Goal: Task Accomplishment & Management: Complete application form

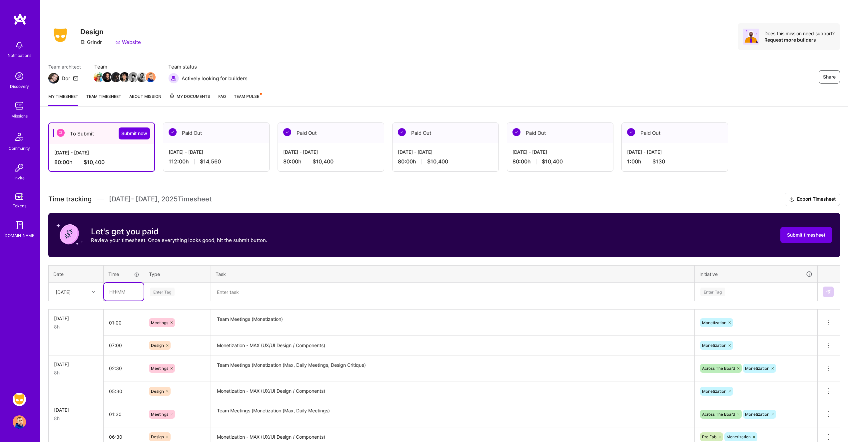
click at [134, 292] on input "text" at bounding box center [124, 292] width 40 height 18
type input "02:00"
click at [159, 291] on div "Enter Tag" at bounding box center [162, 292] width 25 height 10
click at [171, 374] on span "Meetings" at bounding box center [160, 376] width 24 height 9
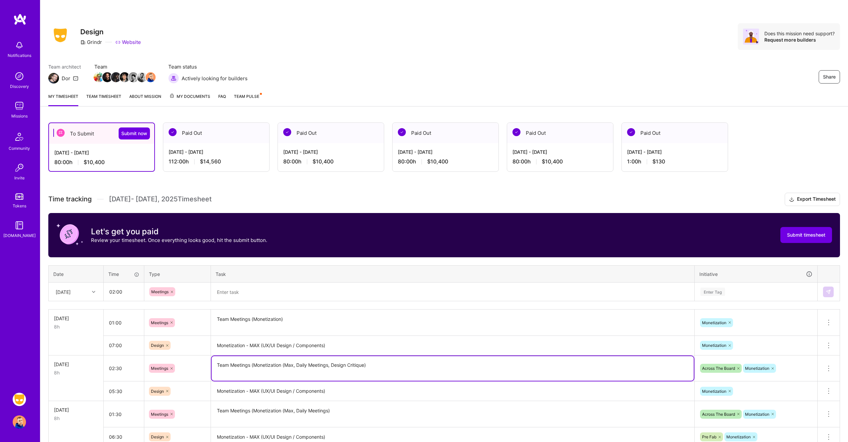
drag, startPoint x: 332, startPoint y: 366, endPoint x: 214, endPoint y: 367, distance: 117.9
click at [214, 367] on textarea "Team Meetings (Monetization (Max, Daily Meetings, Design Critique)" at bounding box center [453, 368] width 482 height 25
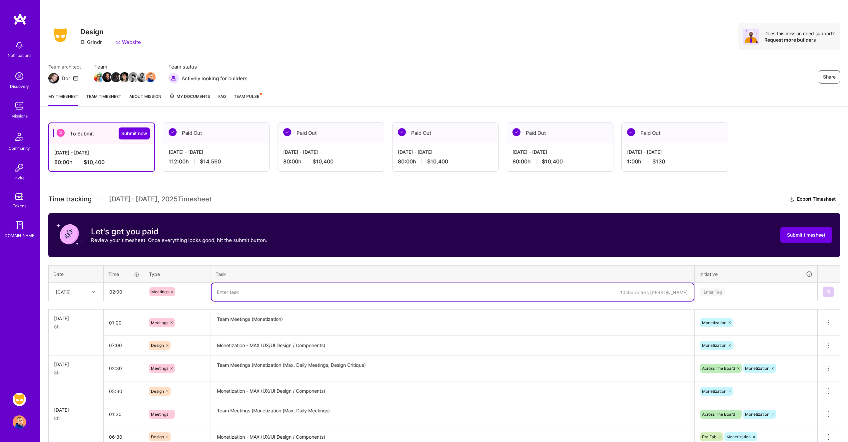
click at [254, 292] on textarea at bounding box center [453, 292] width 482 height 18
paste textarea "Team Meetings (Monetization (Max, Daily Meetings,"
type textarea "Team Meetings (Monetization (Max, Daily Meetings, Bug Bash)"
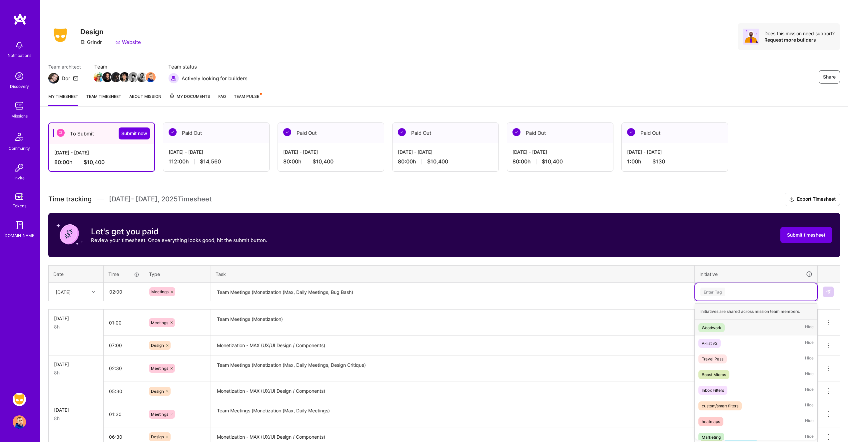
click at [755, 296] on div "Enter Tag" at bounding box center [756, 291] width 122 height 17
type input "mo"
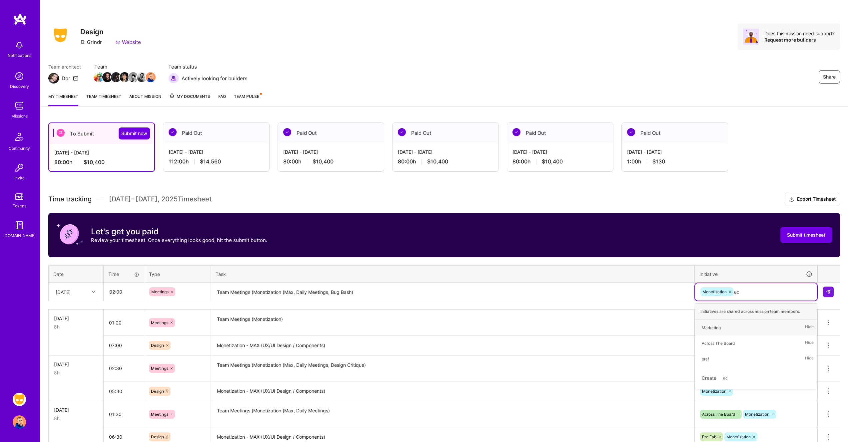
type input "acr"
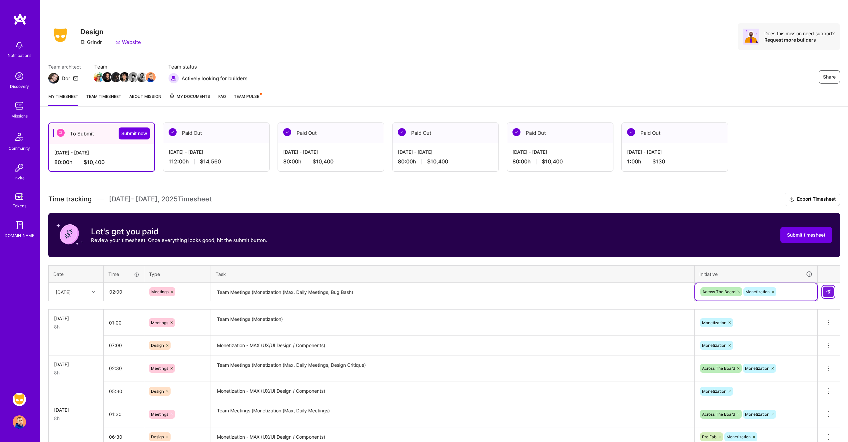
click at [829, 288] on button at bounding box center [828, 292] width 11 height 11
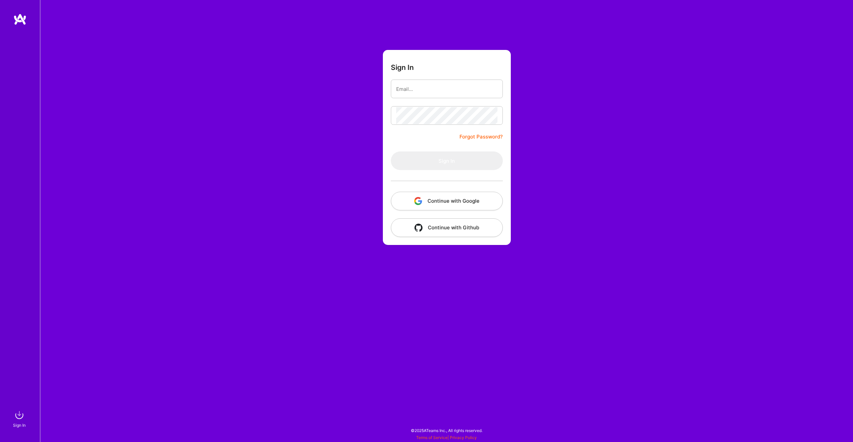
click at [452, 198] on button "Continue with Google" at bounding box center [447, 201] width 112 height 19
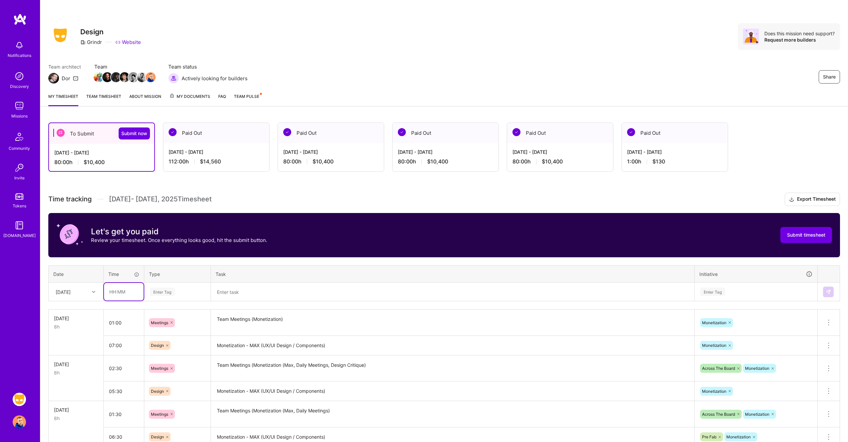
click at [131, 291] on input "text" at bounding box center [124, 292] width 40 height 18
type input "02:00"
click at [171, 291] on div "Enter Tag" at bounding box center [162, 292] width 25 height 10
type input "mee"
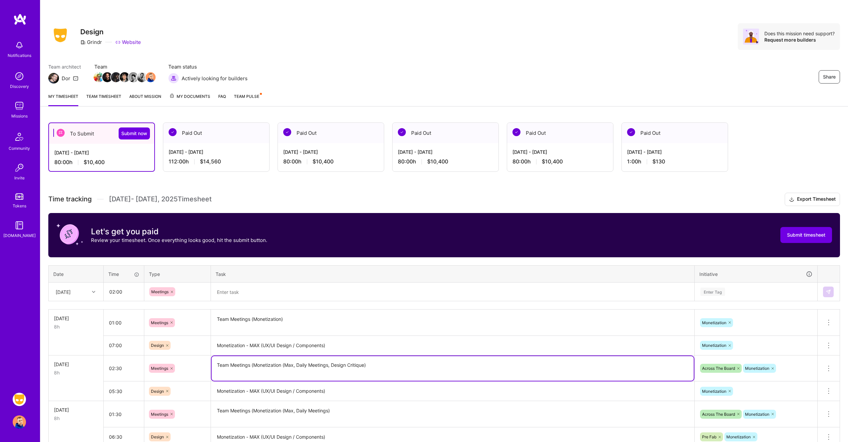
drag, startPoint x: 331, startPoint y: 365, endPoint x: 215, endPoint y: 362, distance: 116.0
click at [215, 362] on textarea "Team Meetings (Monetization (Max, Daily Meetings, Design Critique)" at bounding box center [453, 368] width 482 height 25
click at [252, 294] on textarea at bounding box center [453, 292] width 482 height 18
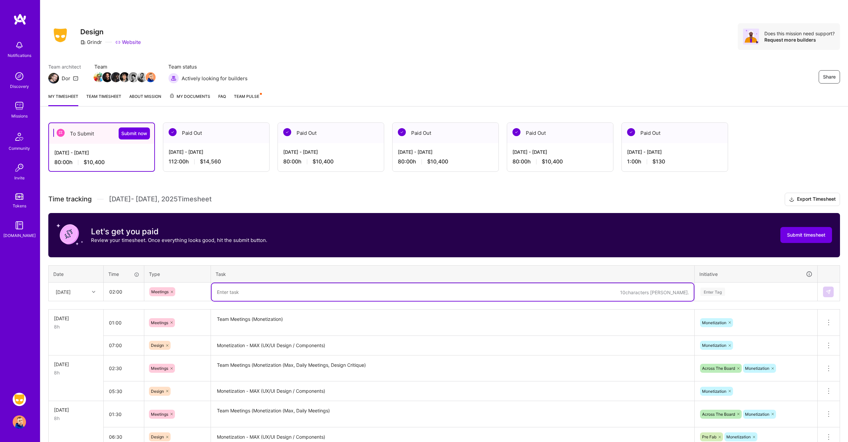
paste textarea "Team Meetings (Monetization (Max, Daily Meetings,"
type textarea "Team Meetings (Monetization (Max, Daily Meetings, Bug Bash)"
click at [723, 290] on div "Enter Tag" at bounding box center [712, 292] width 25 height 10
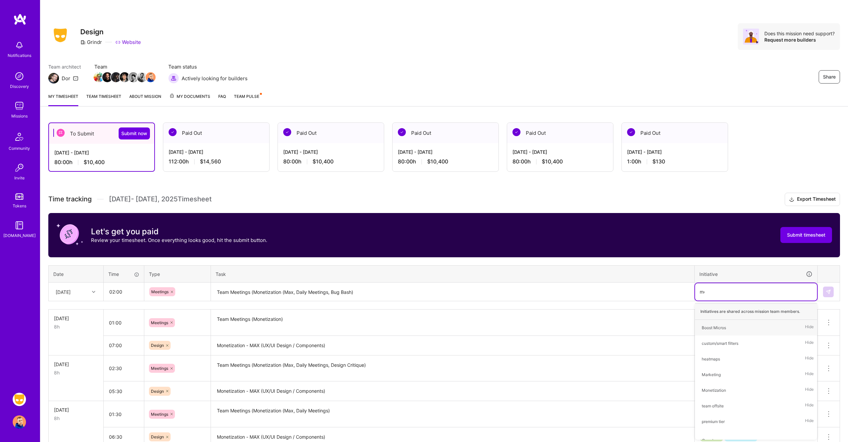
type input "mon"
type input "acr"
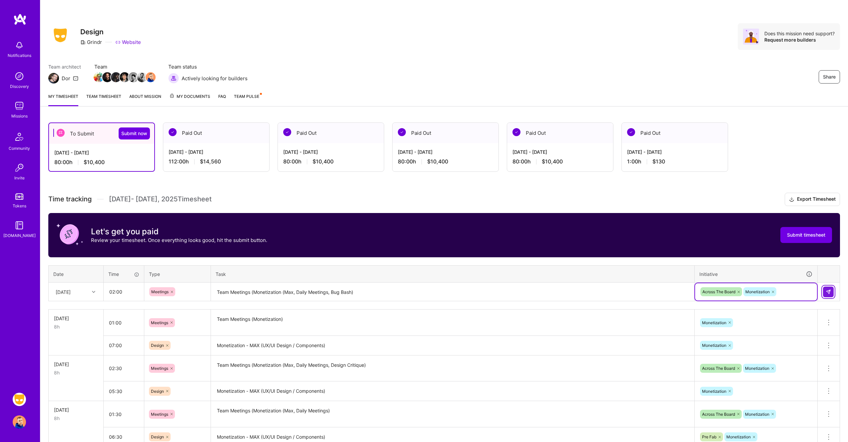
click at [830, 292] on img at bounding box center [827, 291] width 5 height 5
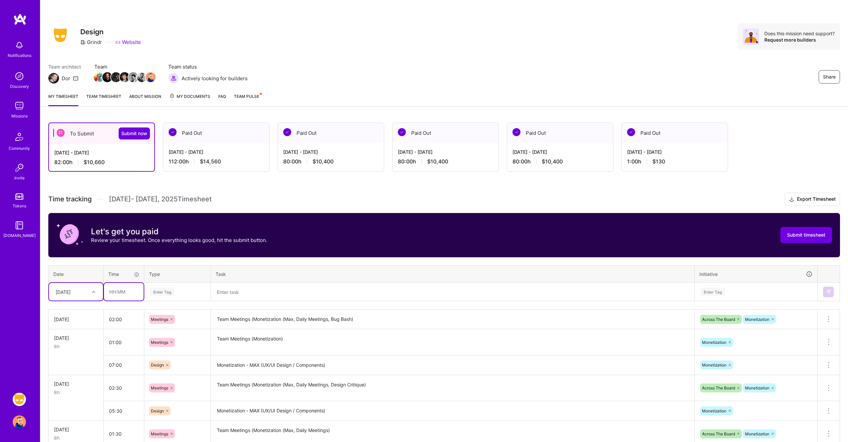
click at [119, 293] on input "text" at bounding box center [124, 292] width 40 height 18
type input "06:00"
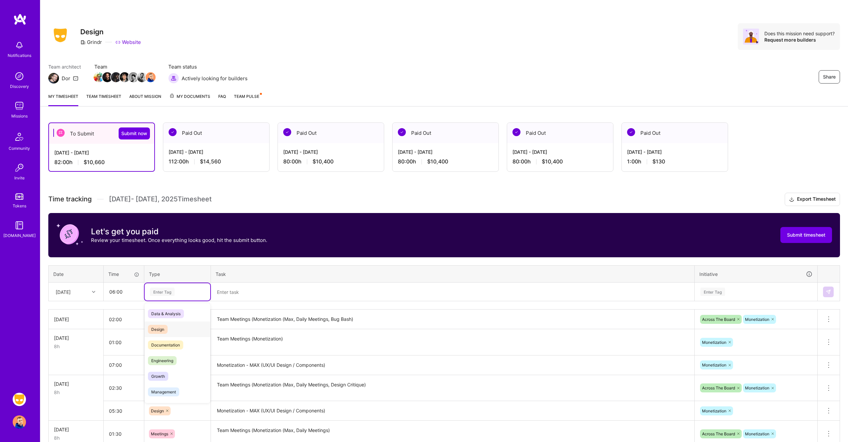
click at [162, 328] on span "Design" at bounding box center [158, 329] width 20 height 9
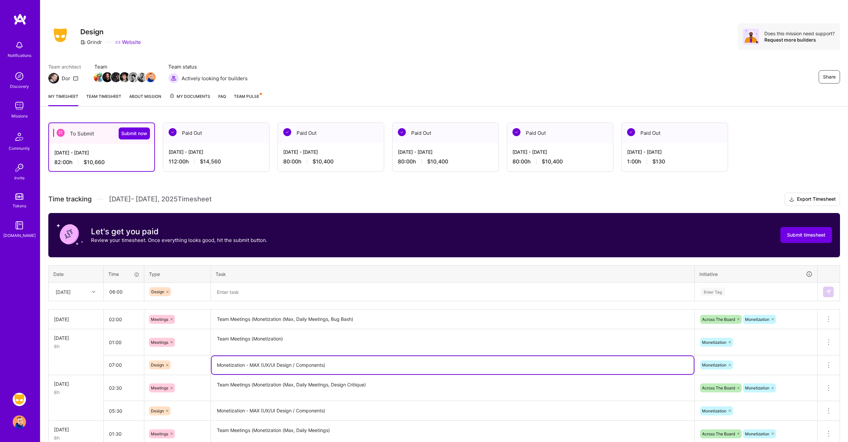
drag, startPoint x: 348, startPoint y: 366, endPoint x: 203, endPoint y: 365, distance: 145.2
click at [203, 365] on tr "07:00 Design Monetization - MAX (UX/UI Design / Components) Monetization Delete…" at bounding box center [444, 365] width 791 height 20
click at [271, 295] on textarea at bounding box center [453, 292] width 482 height 18
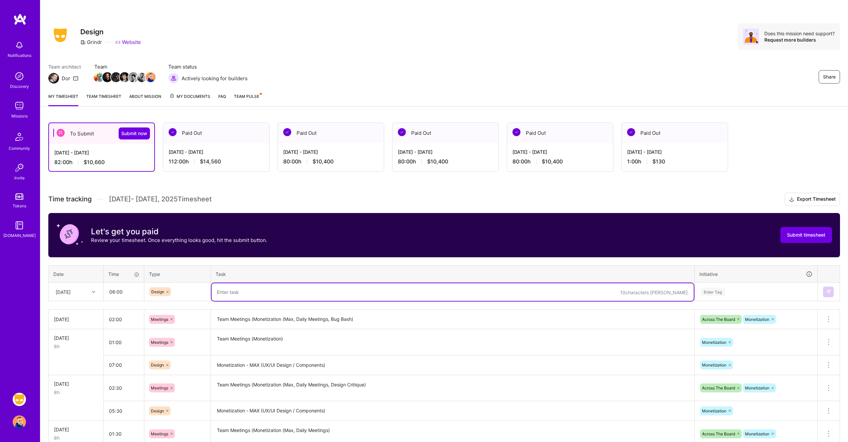
paste textarea "Monetization - MAX (UX/UI Design / Components)"
click at [325, 292] on textarea "Monetization - MAX (UX/UI Design / Components)" at bounding box center [453, 292] width 482 height 18
type textarea "Monetization - MAX (UX/UI Design / Components / VQA, Dev Support)"
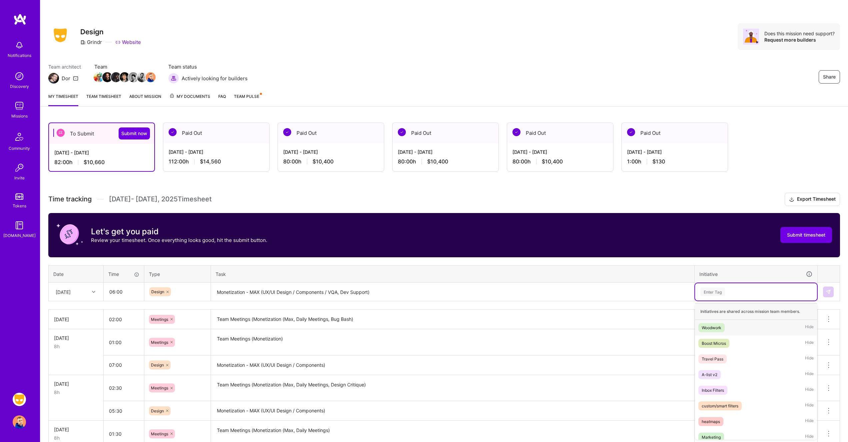
click at [733, 295] on div "Enter Tag" at bounding box center [755, 292] width 113 height 8
type input "mo"
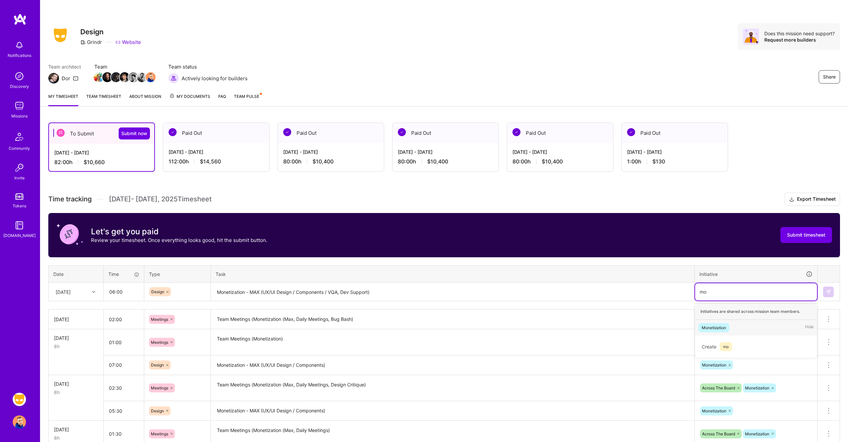
click at [737, 330] on div "Monetization Hide" at bounding box center [756, 328] width 122 height 16
click at [827, 293] on img at bounding box center [827, 291] width 5 height 5
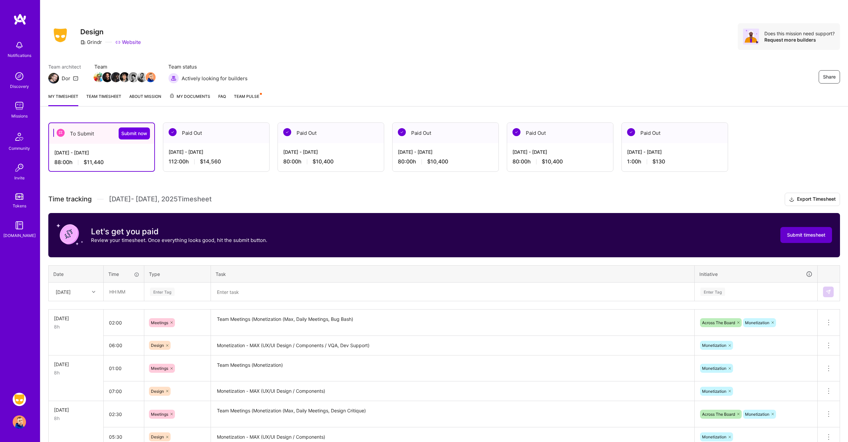
click at [808, 233] on span "Submit timesheet" at bounding box center [806, 235] width 38 height 7
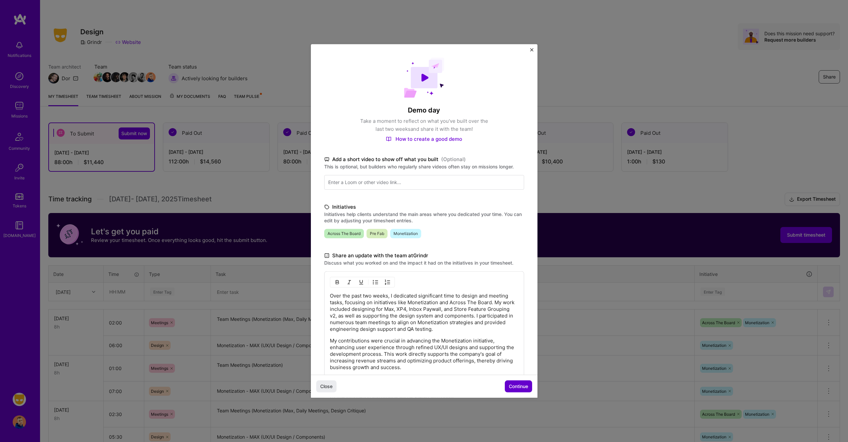
click at [516, 385] on span "Continue" at bounding box center [518, 386] width 19 height 7
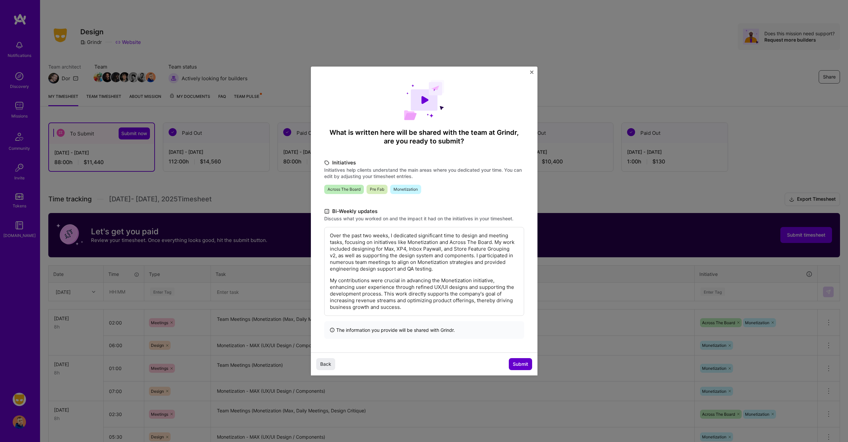
click at [520, 365] on span "Submit" at bounding box center [520, 364] width 15 height 7
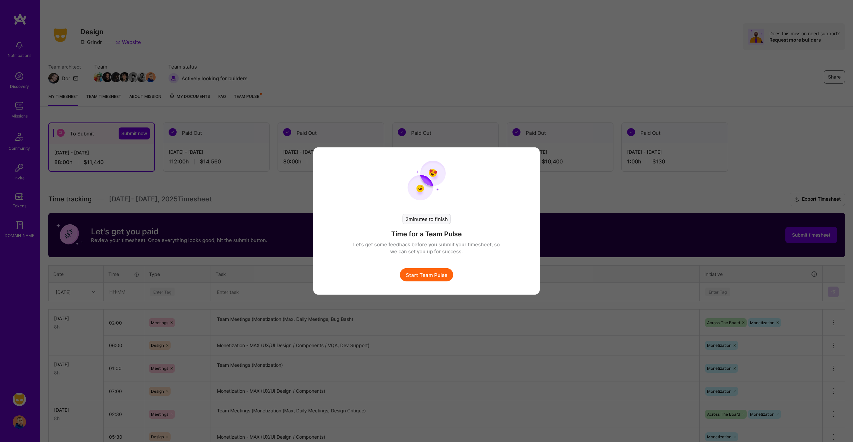
click at [438, 272] on button "Start Team Pulse" at bounding box center [426, 274] width 53 height 13
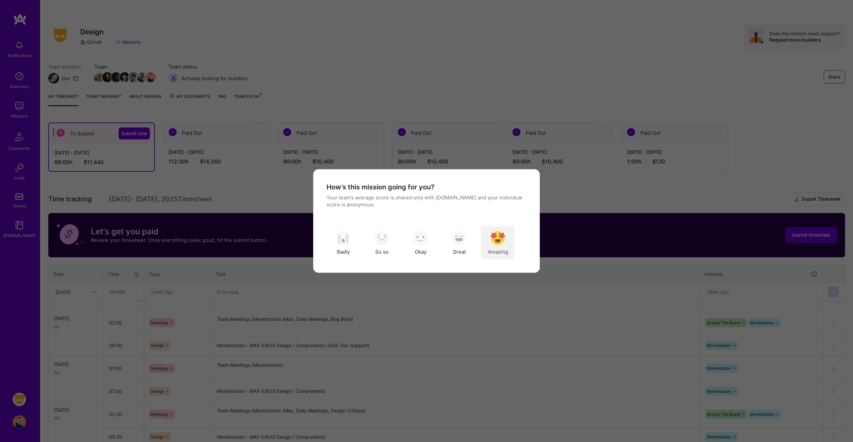
click at [497, 237] on img "modal" at bounding box center [497, 238] width 15 height 15
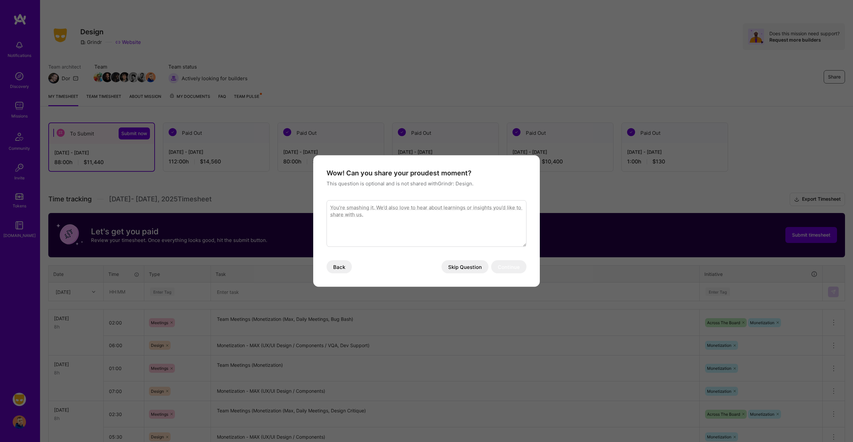
click at [473, 264] on button "Skip Question" at bounding box center [464, 266] width 47 height 13
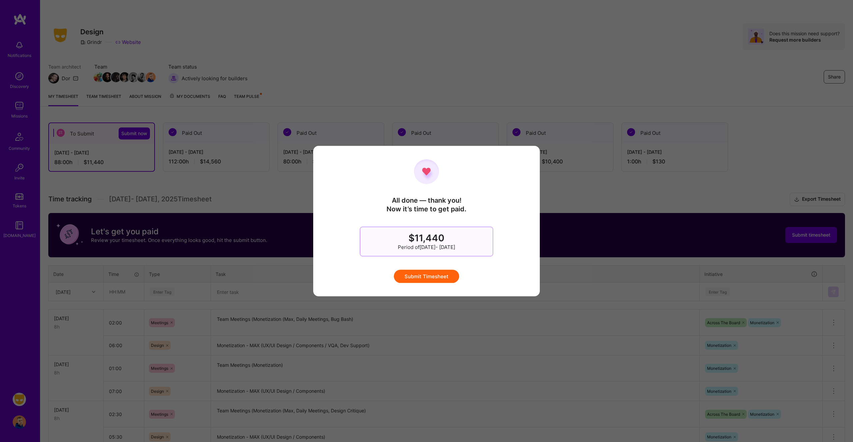
click at [454, 273] on button "Submit Timesheet" at bounding box center [426, 276] width 65 height 13
